Goal: Information Seeking & Learning: Learn about a topic

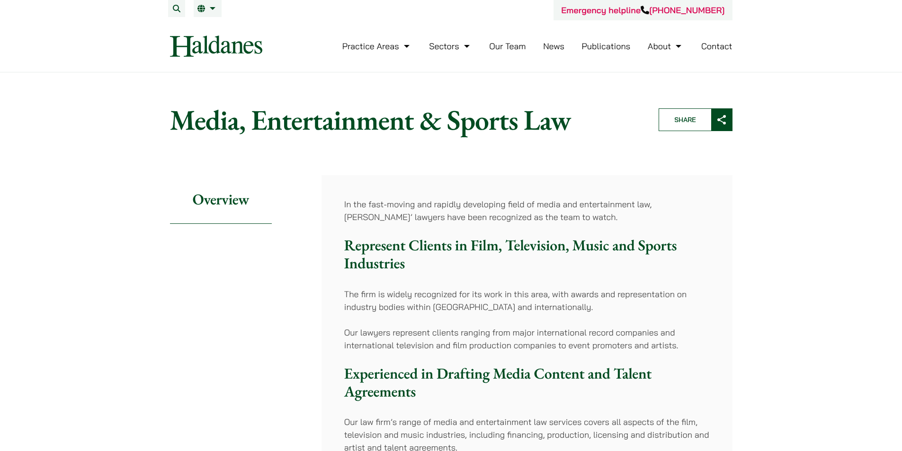
click at [624, 43] on link "Publications" at bounding box center [606, 46] width 49 height 11
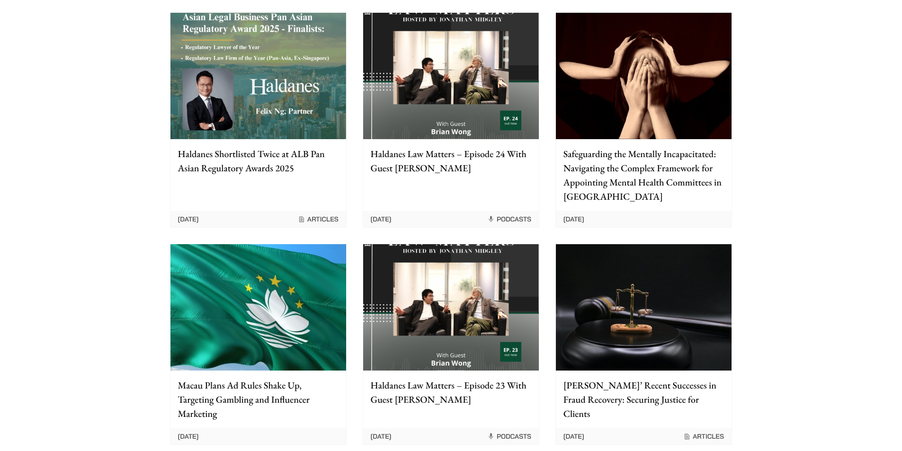
scroll to position [237, 0]
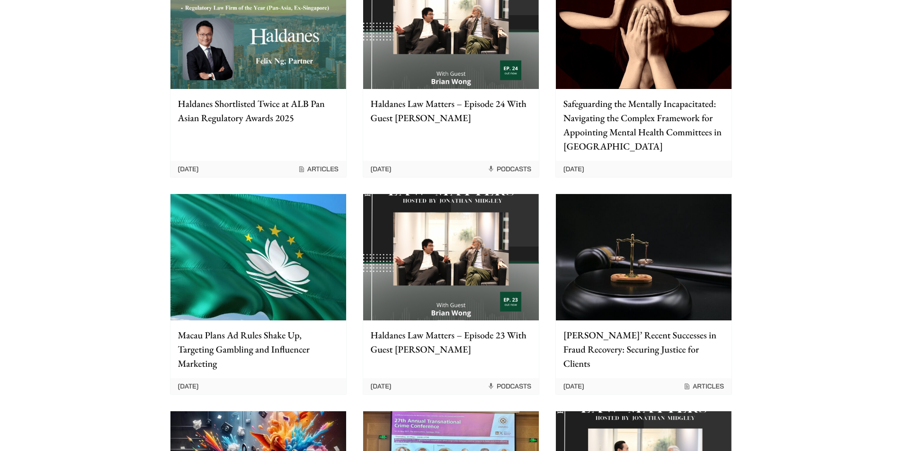
click at [447, 44] on img at bounding box center [451, 26] width 176 height 126
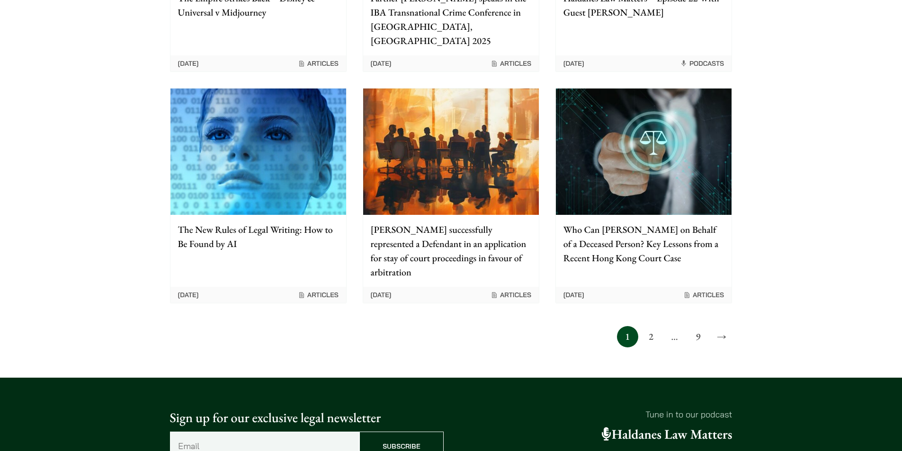
scroll to position [805, 0]
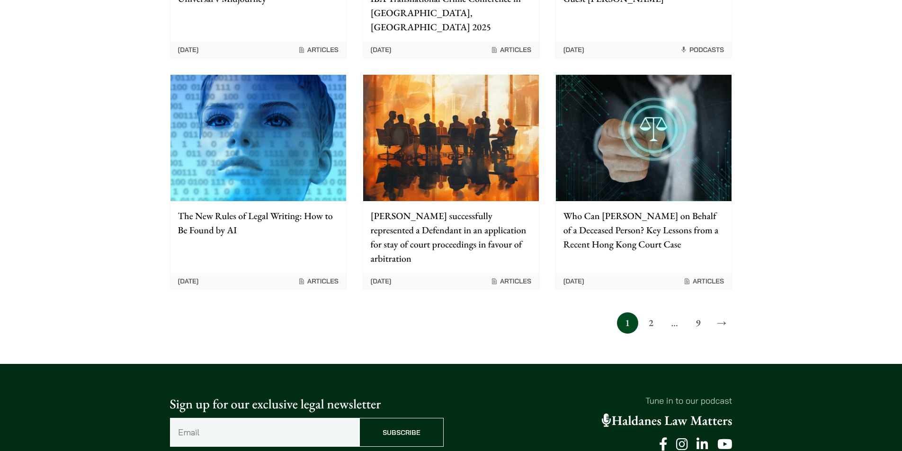
click at [648, 312] on link "2" at bounding box center [650, 322] width 21 height 21
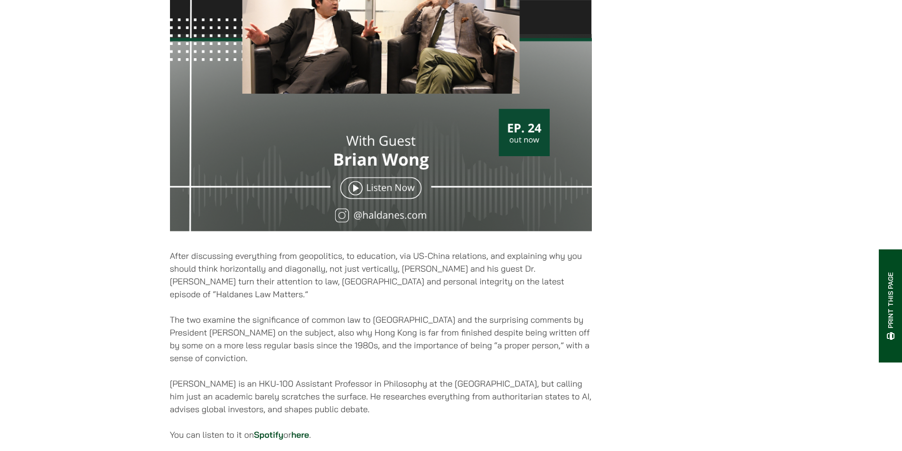
scroll to position [379, 0]
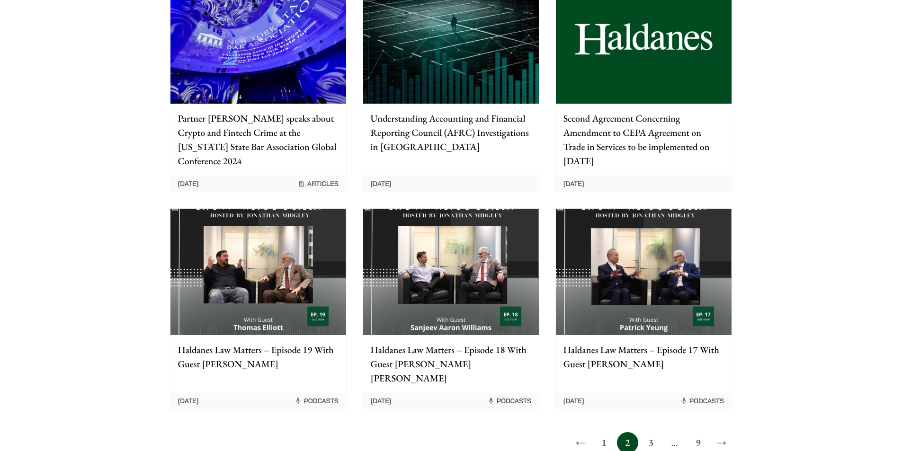
scroll to position [757, 0]
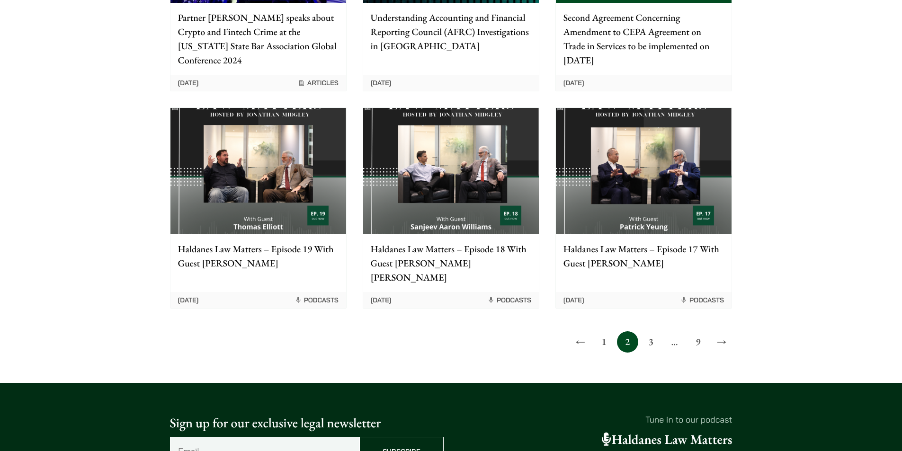
click at [648, 331] on link "3" at bounding box center [650, 341] width 21 height 21
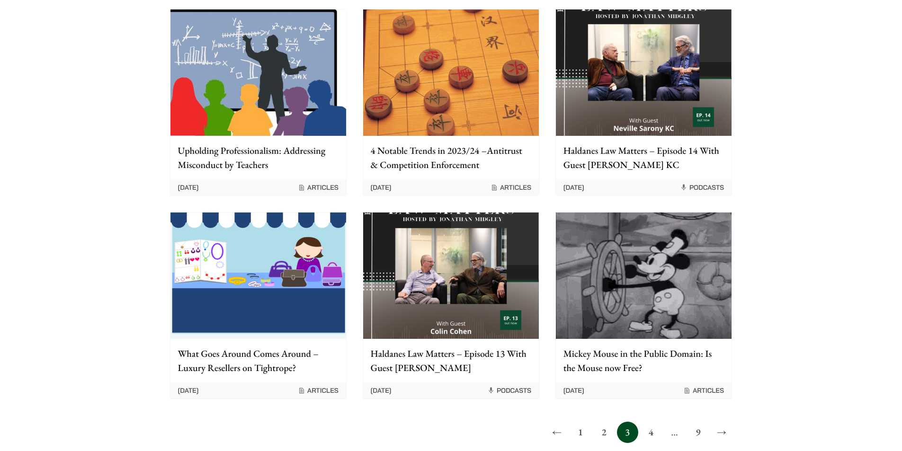
scroll to position [663, 0]
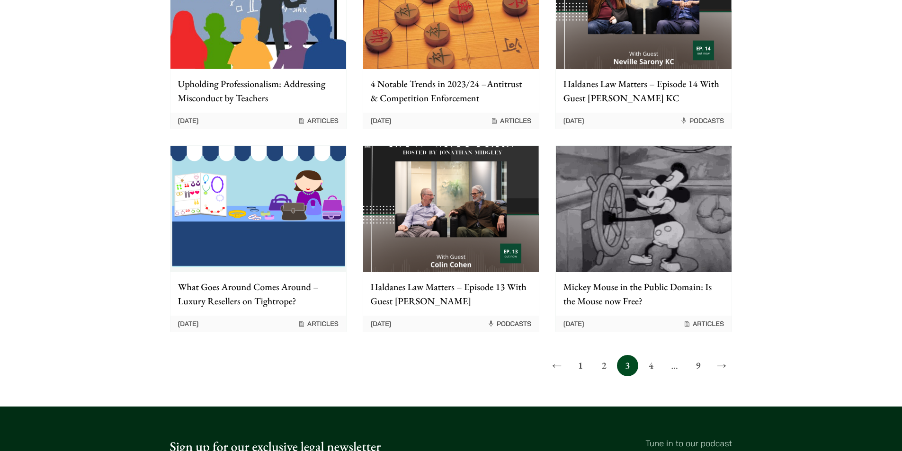
click at [650, 368] on link "4" at bounding box center [650, 365] width 21 height 21
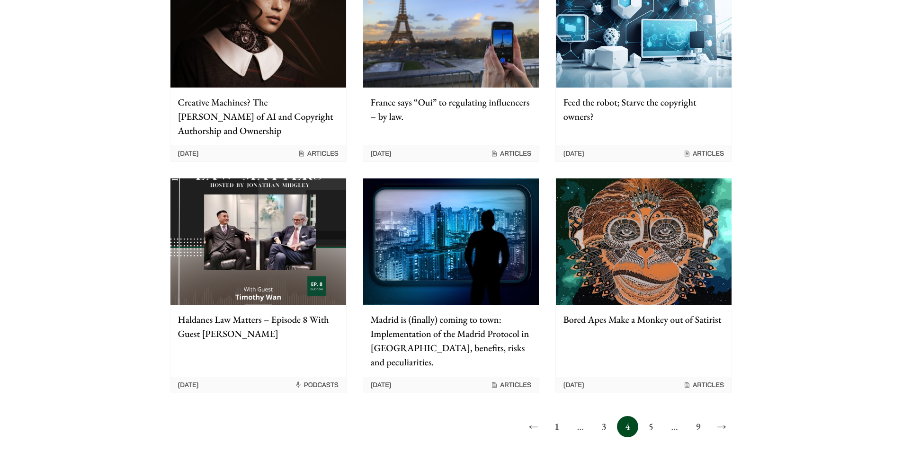
scroll to position [710, 0]
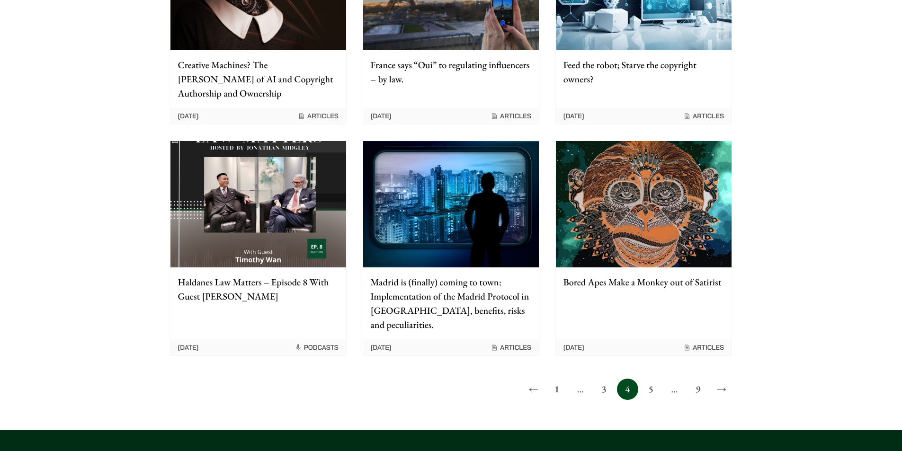
click at [651, 379] on link "5" at bounding box center [650, 389] width 21 height 21
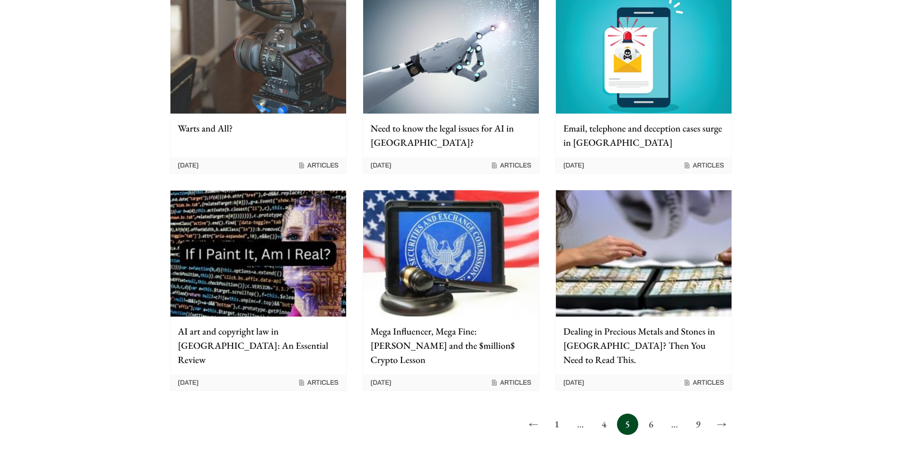
scroll to position [663, 0]
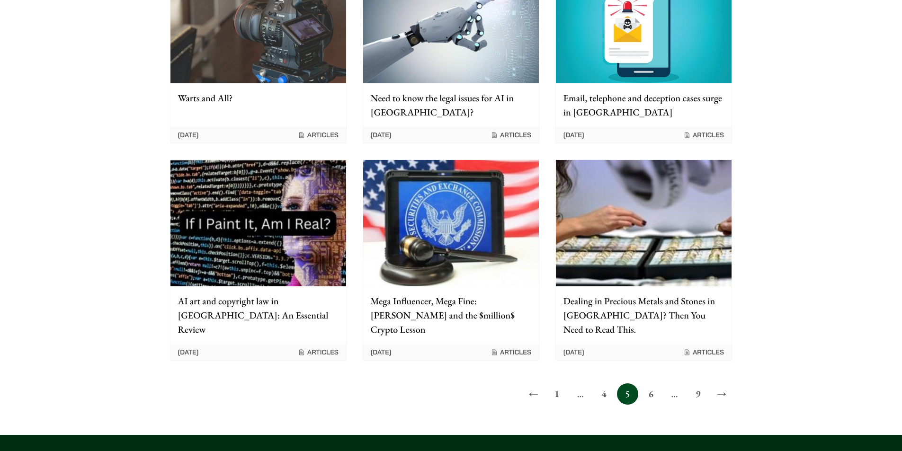
click at [656, 383] on link "6" at bounding box center [650, 393] width 21 height 21
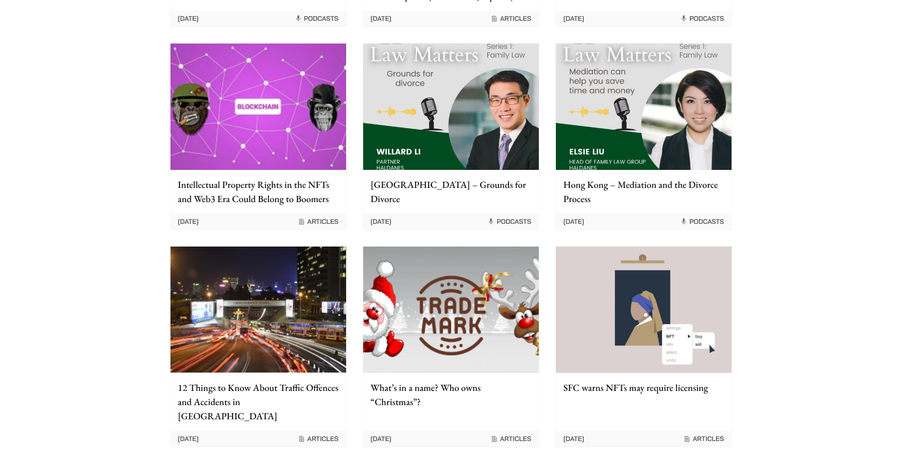
scroll to position [379, 0]
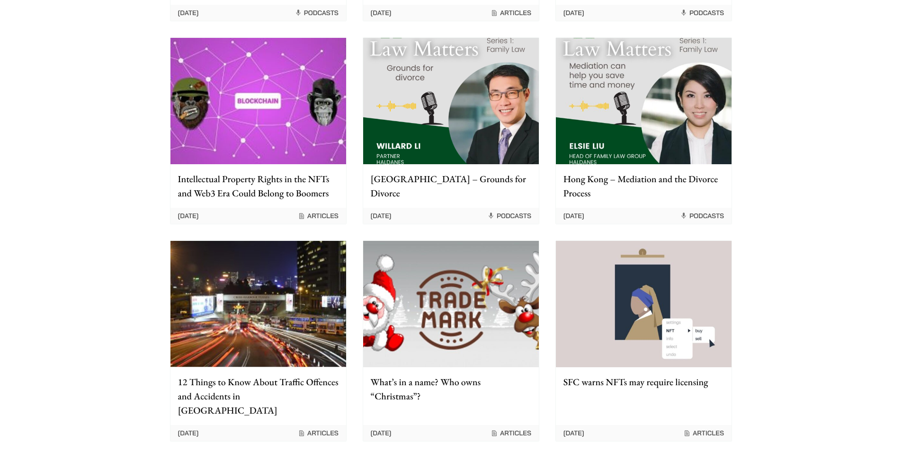
click at [233, 388] on p "12 Things to Know About Traffic Offences and Accidents in [GEOGRAPHIC_DATA]" at bounding box center [258, 396] width 160 height 43
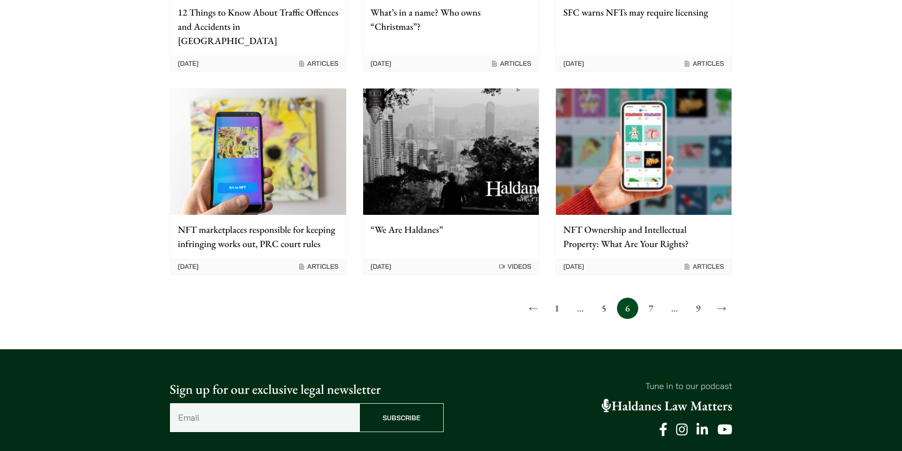
scroll to position [757, 0]
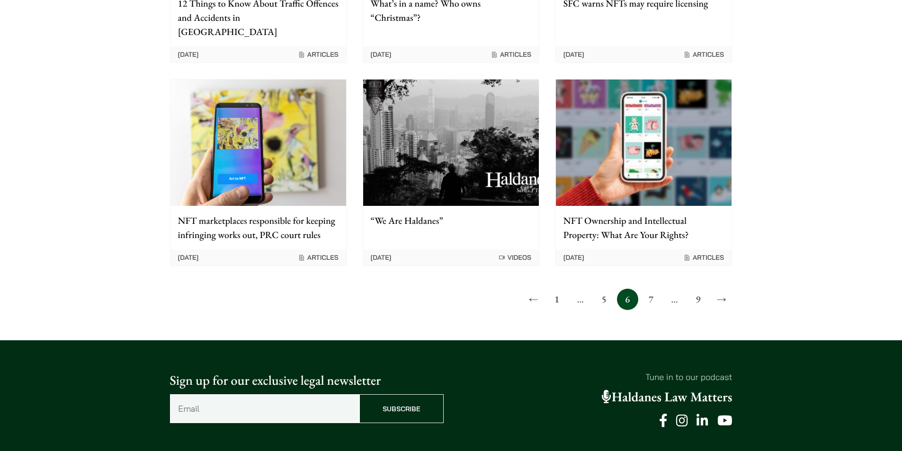
click at [654, 289] on link "7" at bounding box center [650, 299] width 21 height 21
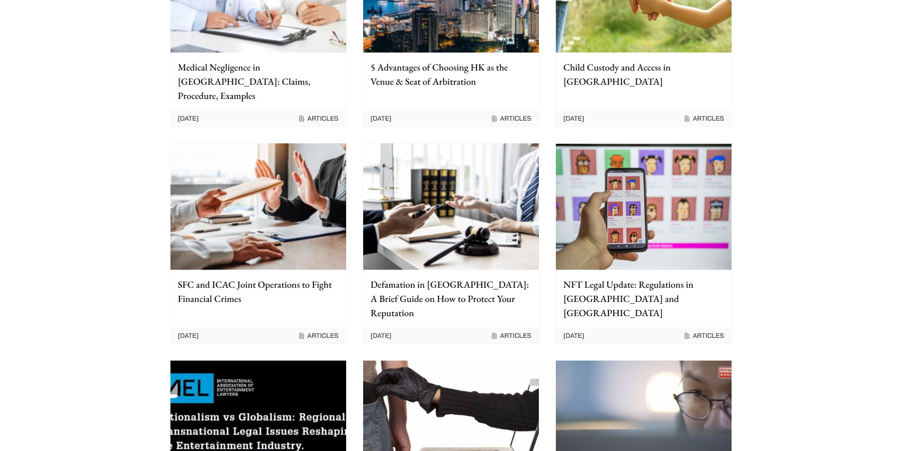
scroll to position [521, 0]
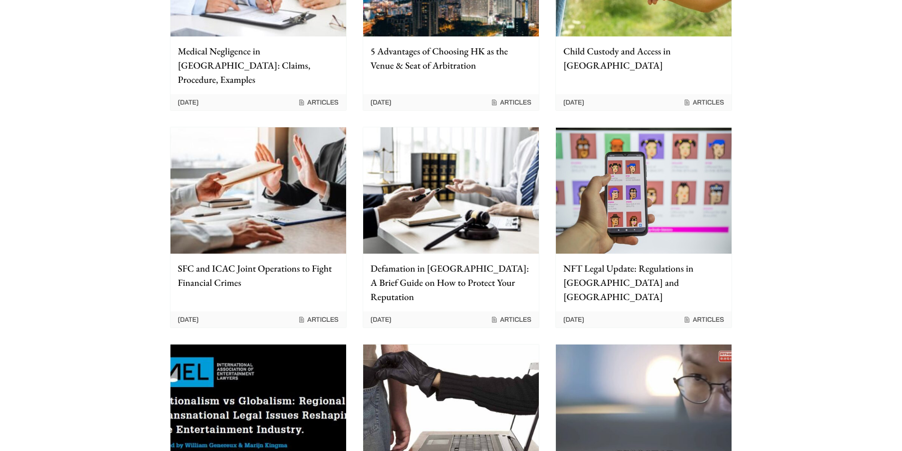
click at [504, 261] on p "Defamation in [GEOGRAPHIC_DATA]: A Brief Guide on How to Protect Your Reputation" at bounding box center [451, 282] width 160 height 43
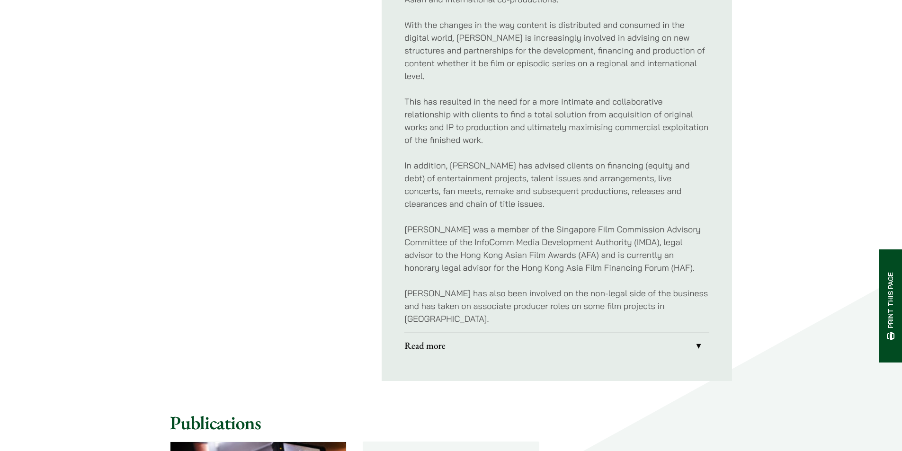
scroll to position [663, 0]
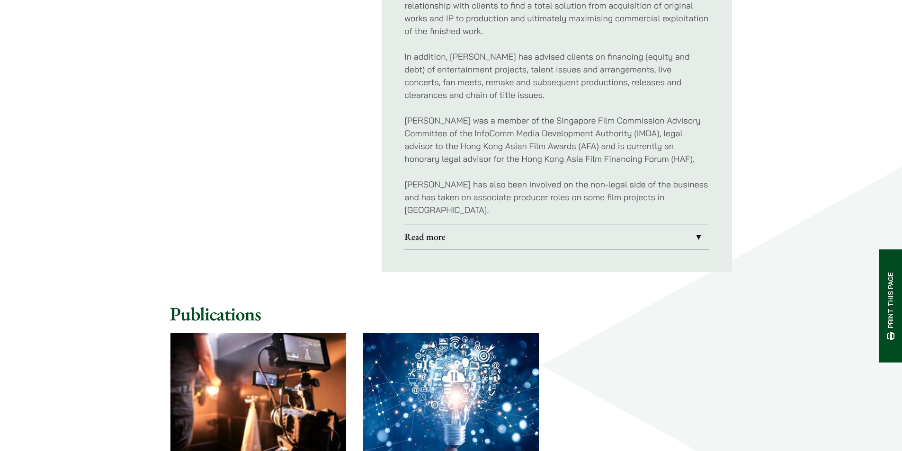
click at [562, 224] on link "Read more" at bounding box center [556, 236] width 305 height 25
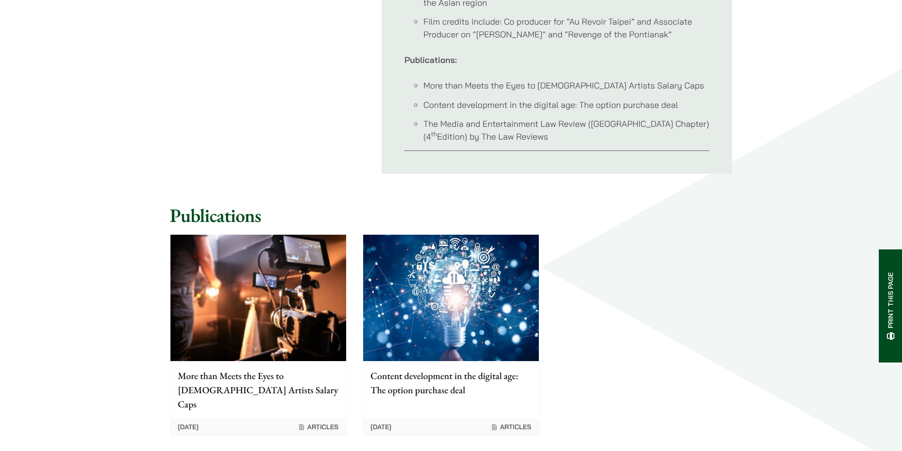
scroll to position [956, 0]
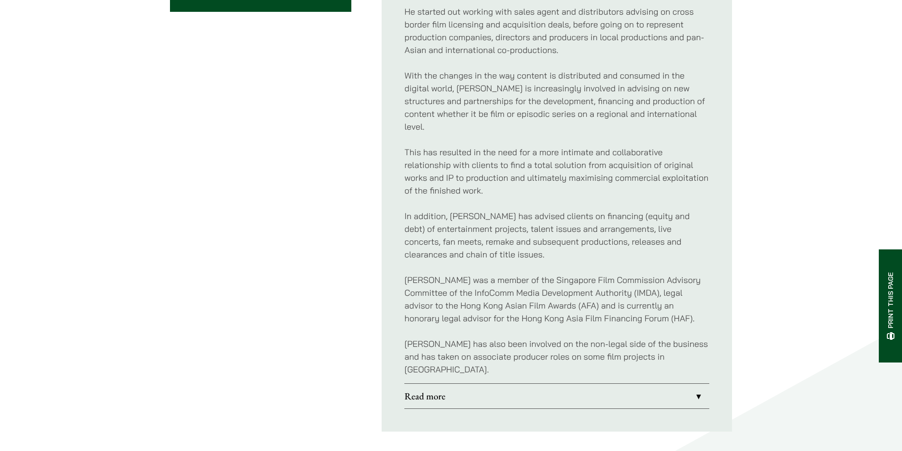
scroll to position [364, 0]
